Goal: Browse casually: Explore the website without a specific task or goal

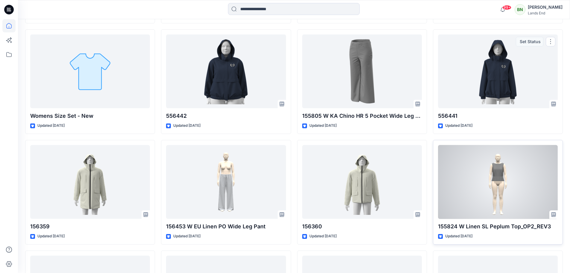
scroll to position [408, 0]
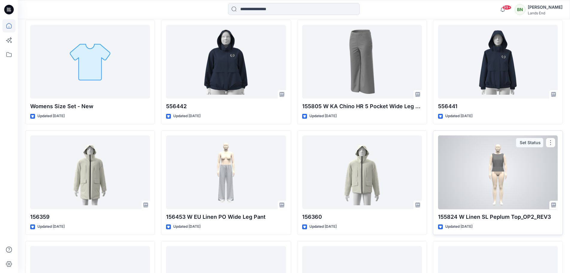
click at [501, 195] on div at bounding box center [498, 172] width 120 height 74
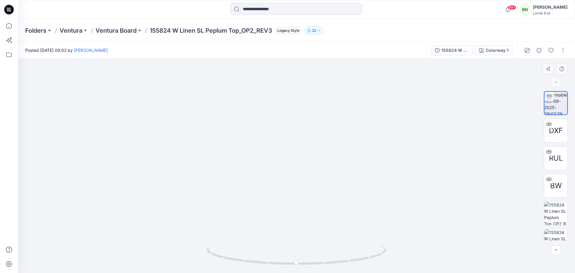
drag, startPoint x: 336, startPoint y: 169, endPoint x: 307, endPoint y: 165, distance: 28.7
drag, startPoint x: 307, startPoint y: 165, endPoint x: 285, endPoint y: 164, distance: 21.9
click at [285, 164] on img at bounding box center [297, 150] width 268 height 246
click at [554, 218] on img at bounding box center [555, 212] width 23 height 23
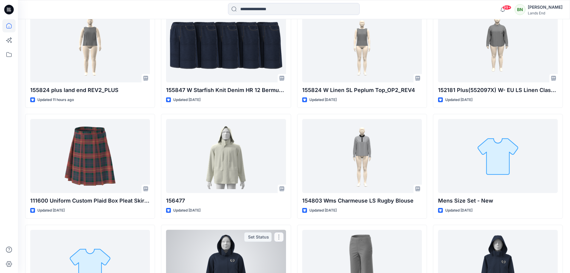
scroll to position [145, 0]
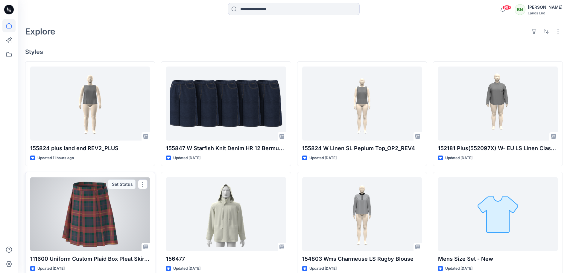
click at [120, 247] on div at bounding box center [90, 214] width 120 height 74
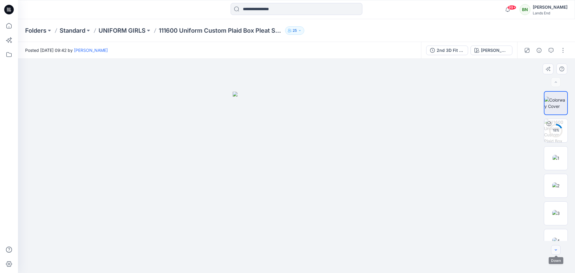
click at [557, 249] on icon "button" at bounding box center [555, 249] width 5 height 5
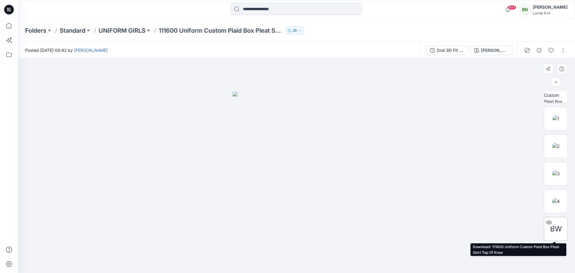
click at [548, 221] on icon at bounding box center [548, 221] width 5 height 5
